Goal: Browse casually

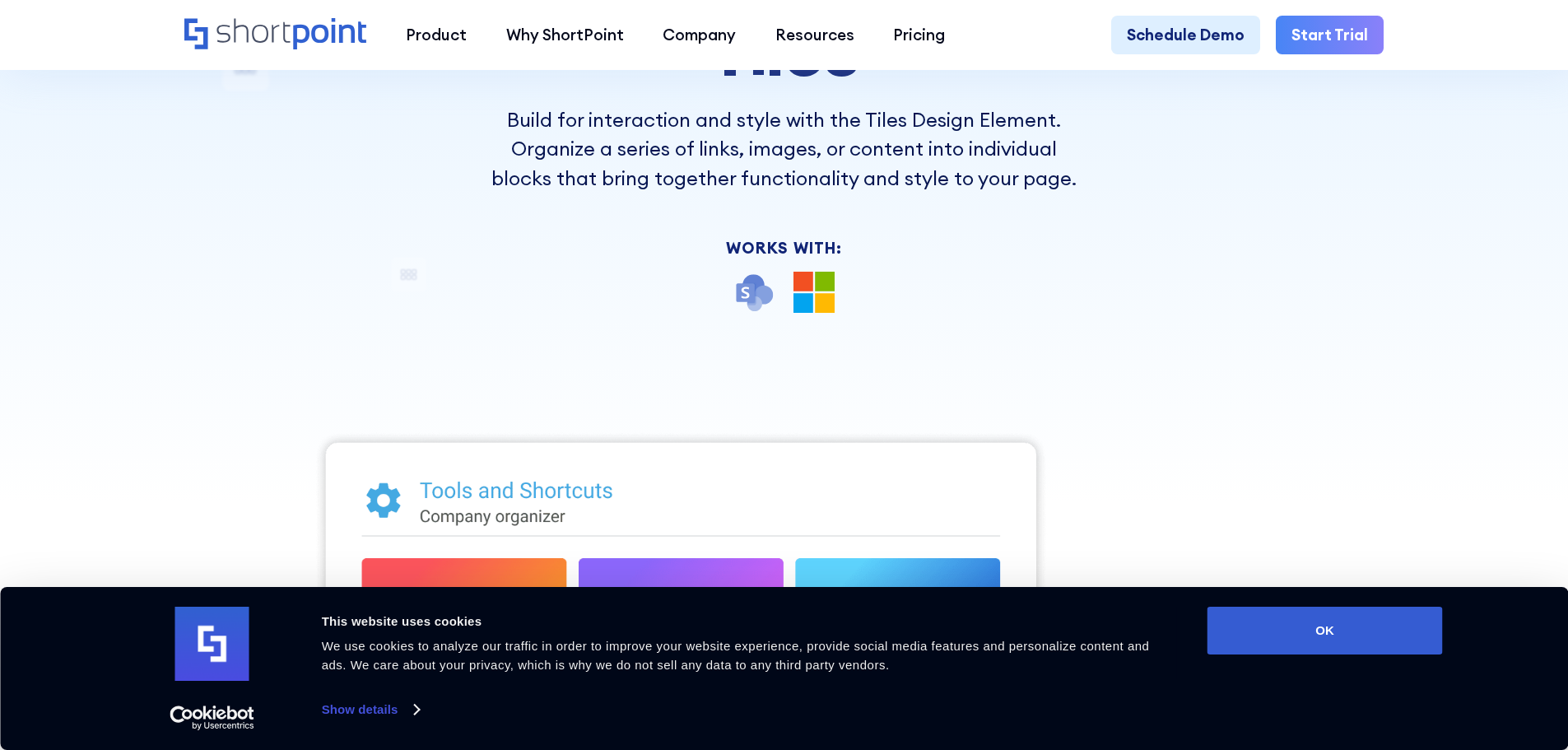
scroll to position [329, 0]
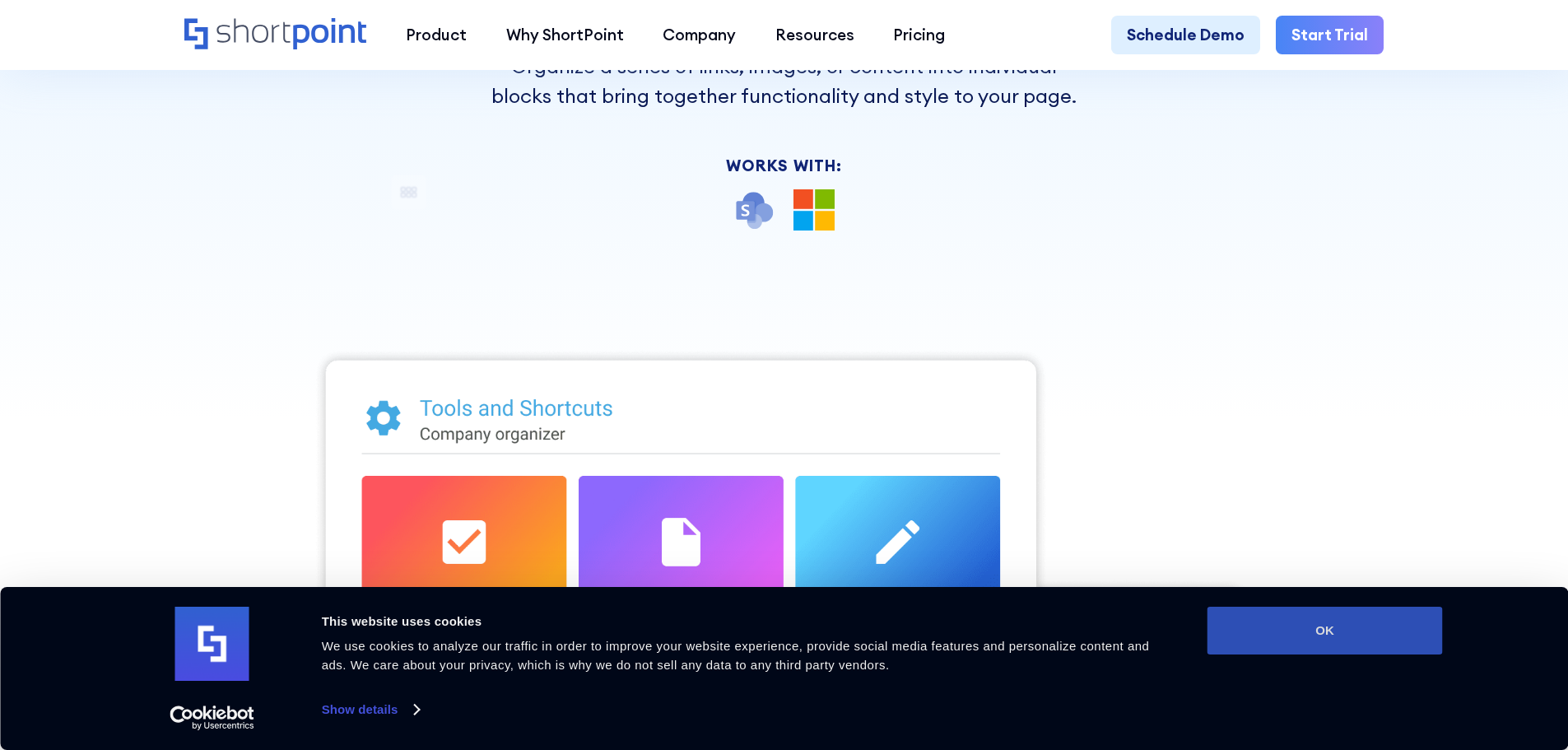
click at [1373, 636] on button "OK" at bounding box center [1325, 630] width 235 height 48
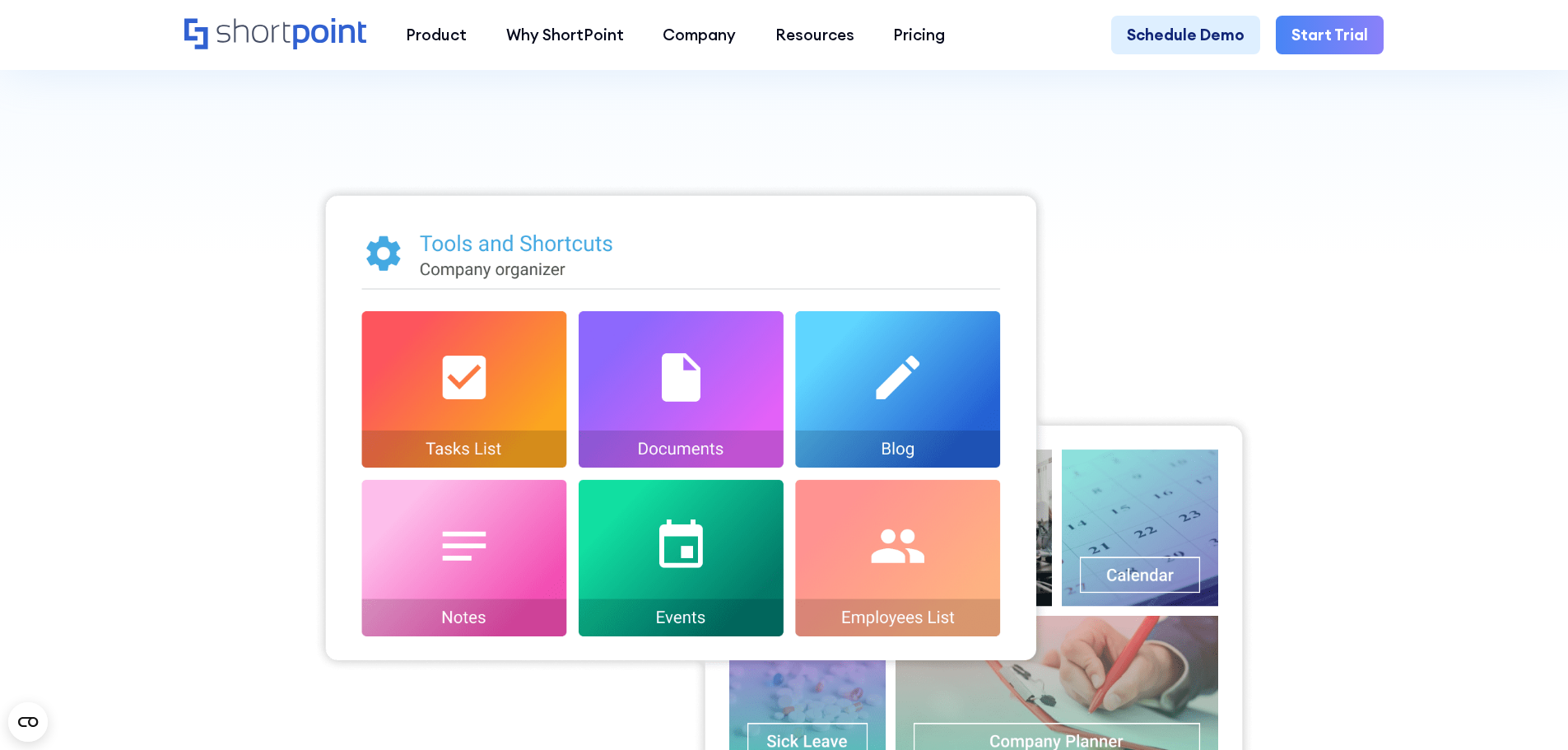
scroll to position [576, 0]
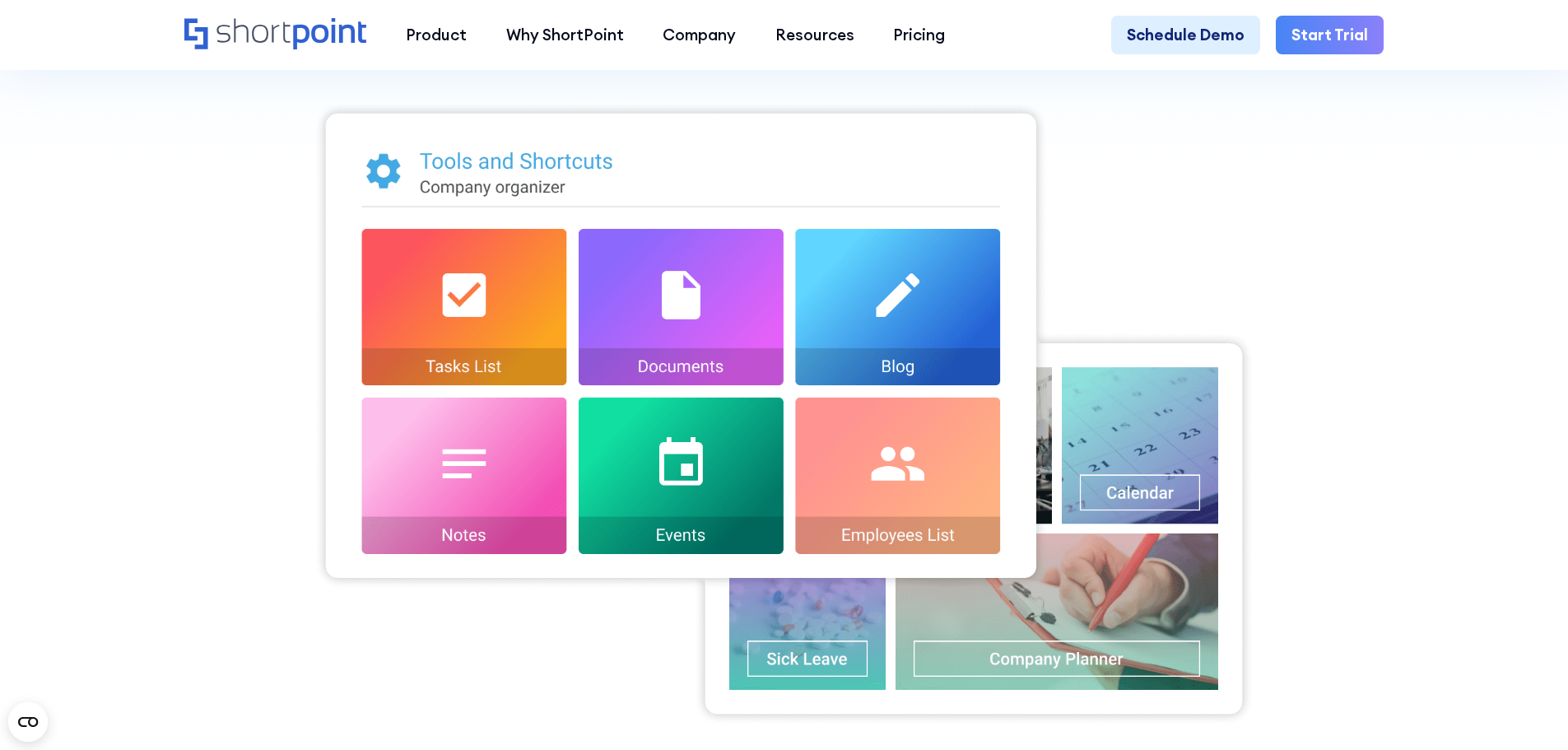
click at [455, 311] on img at bounding box center [784, 414] width 941 height 625
click at [704, 305] on img at bounding box center [784, 414] width 941 height 625
click at [987, 306] on img at bounding box center [784, 414] width 941 height 625
click at [965, 507] on img at bounding box center [784, 414] width 941 height 625
click at [625, 490] on img at bounding box center [784, 414] width 941 height 625
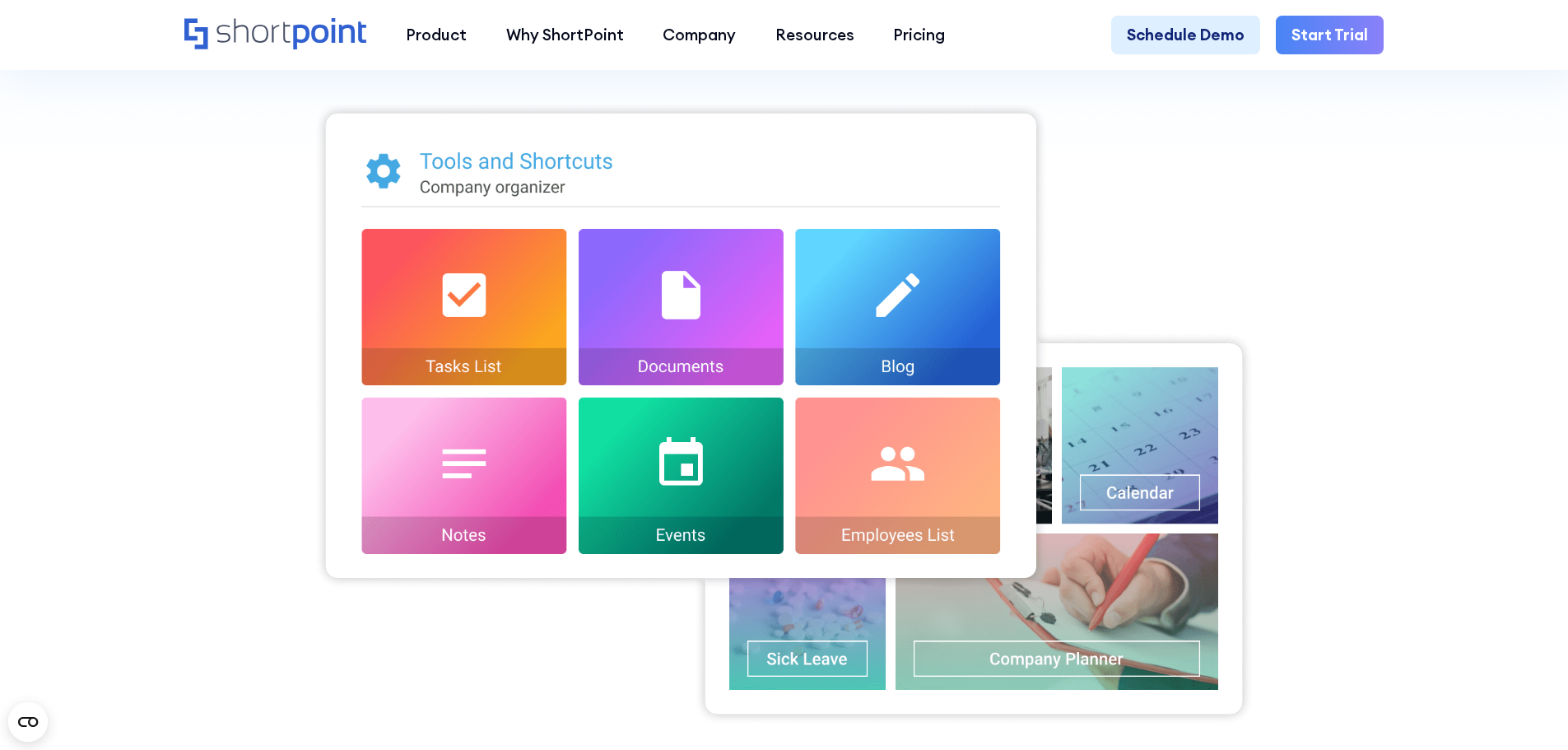
click at [444, 473] on img at bounding box center [784, 414] width 941 height 625
click at [711, 470] on img at bounding box center [784, 414] width 941 height 625
click at [866, 470] on img at bounding box center [784, 414] width 941 height 625
click at [1210, 256] on img at bounding box center [784, 414] width 941 height 625
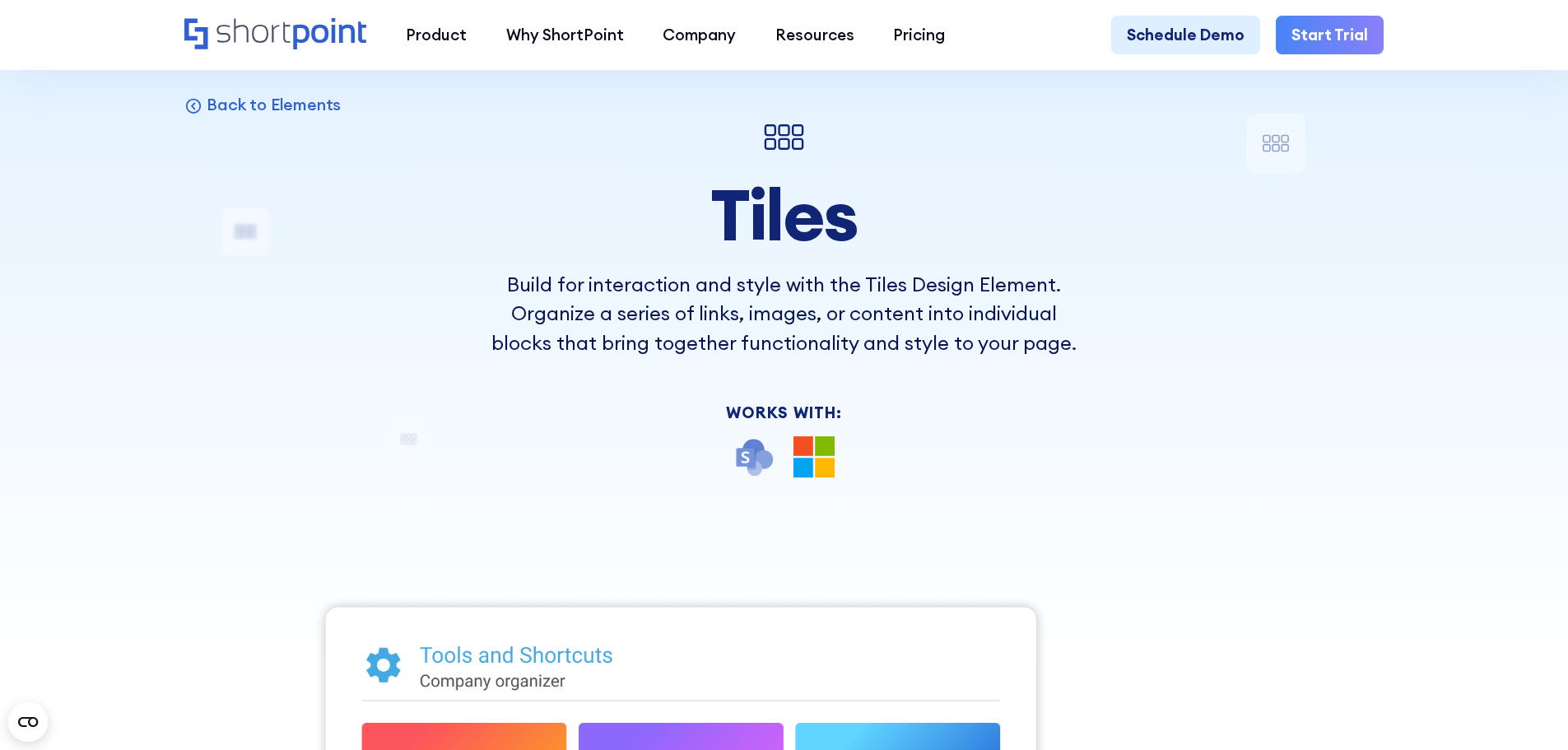
scroll to position [0, 0]
